Goal: Transaction & Acquisition: Purchase product/service

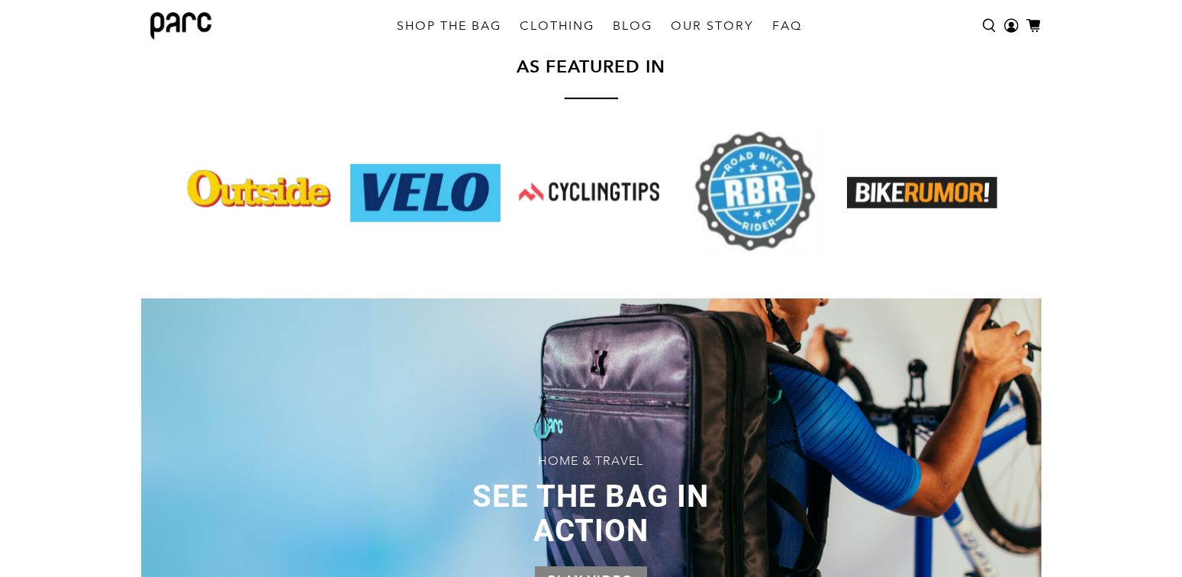
scroll to position [838, 0]
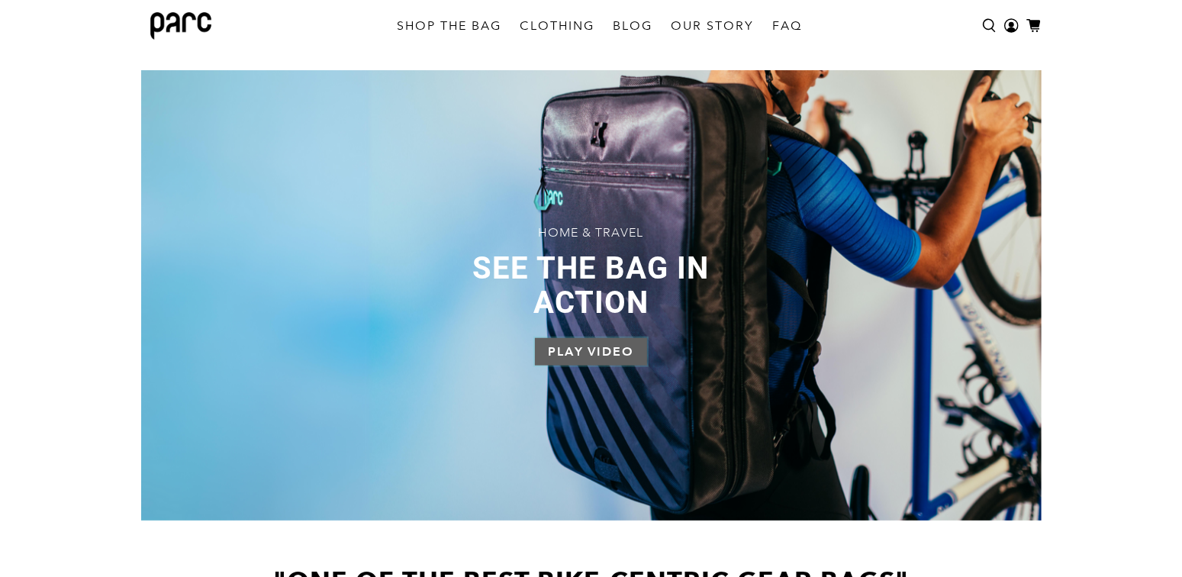
click at [608, 353] on button "Play Video" at bounding box center [591, 351] width 112 height 27
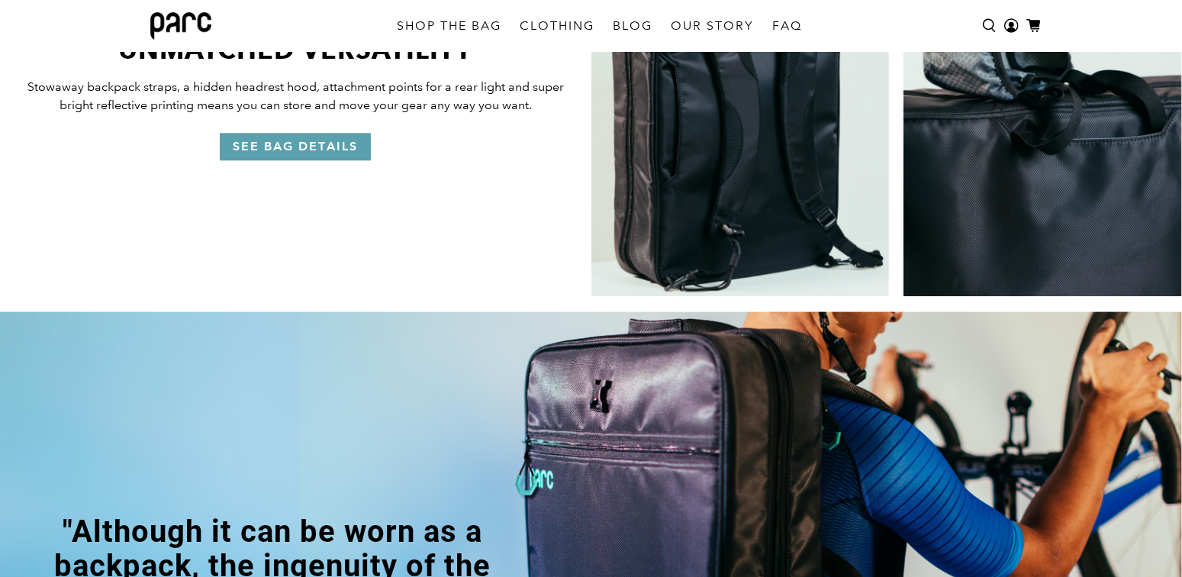
scroll to position [2441, 0]
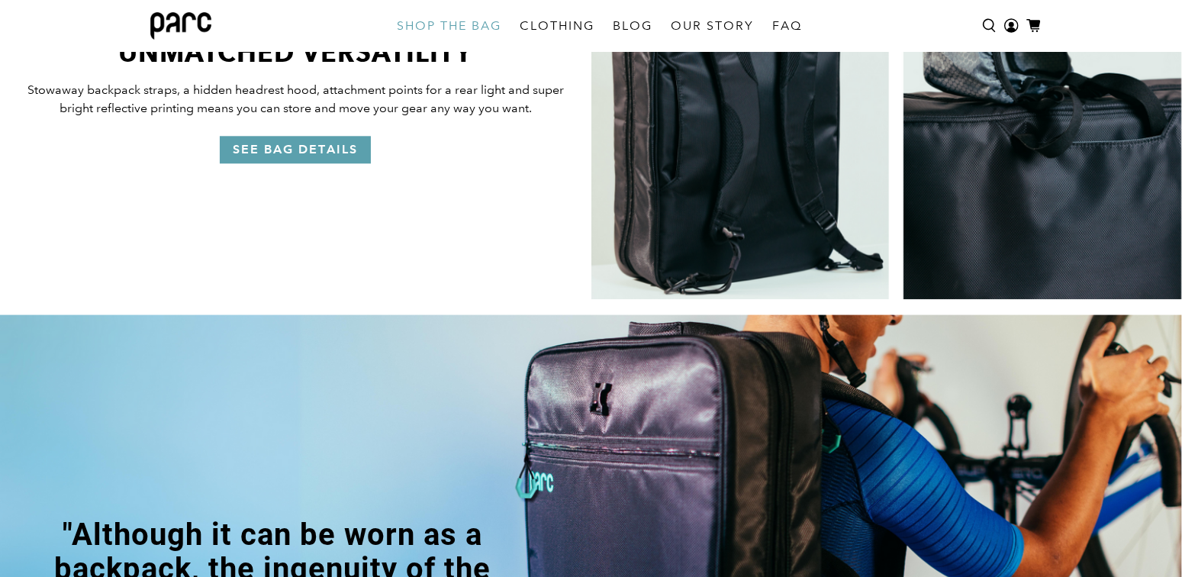
click at [473, 25] on link "SHOP THE BAG" at bounding box center [449, 26] width 123 height 43
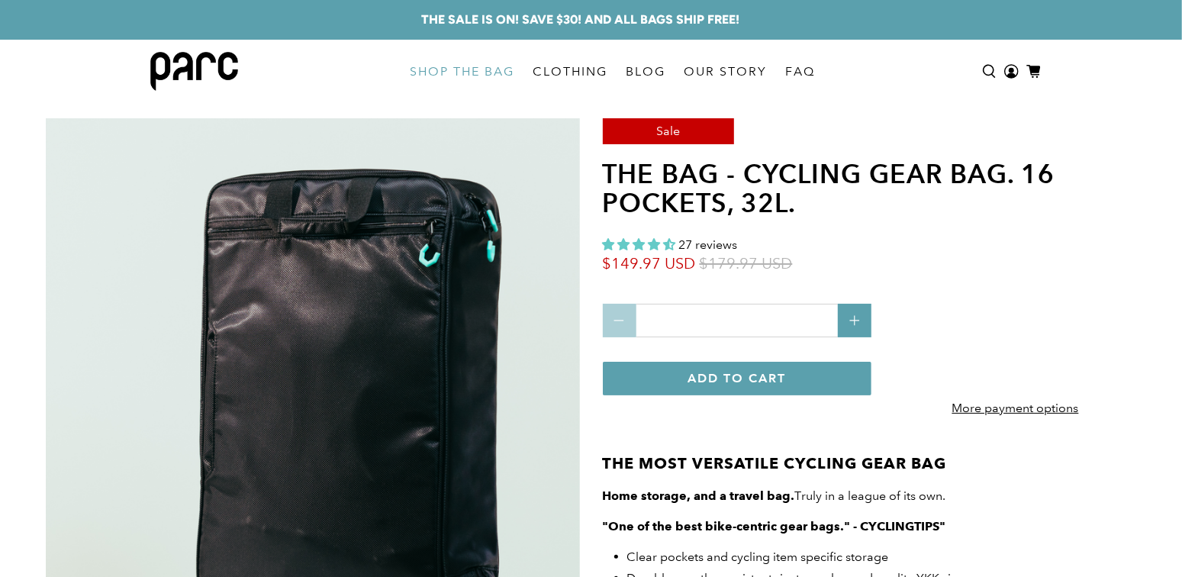
click at [745, 388] on icon "submit" at bounding box center [737, 378] width 24 height 24
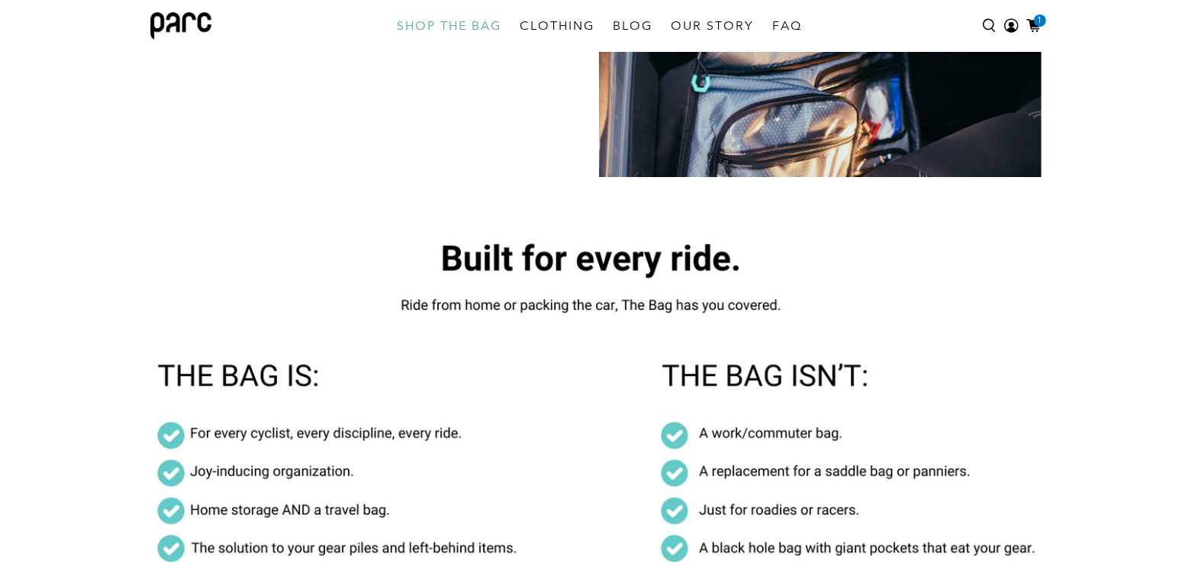
scroll to position [3574, 0]
